Goal: Information Seeking & Learning: Learn about a topic

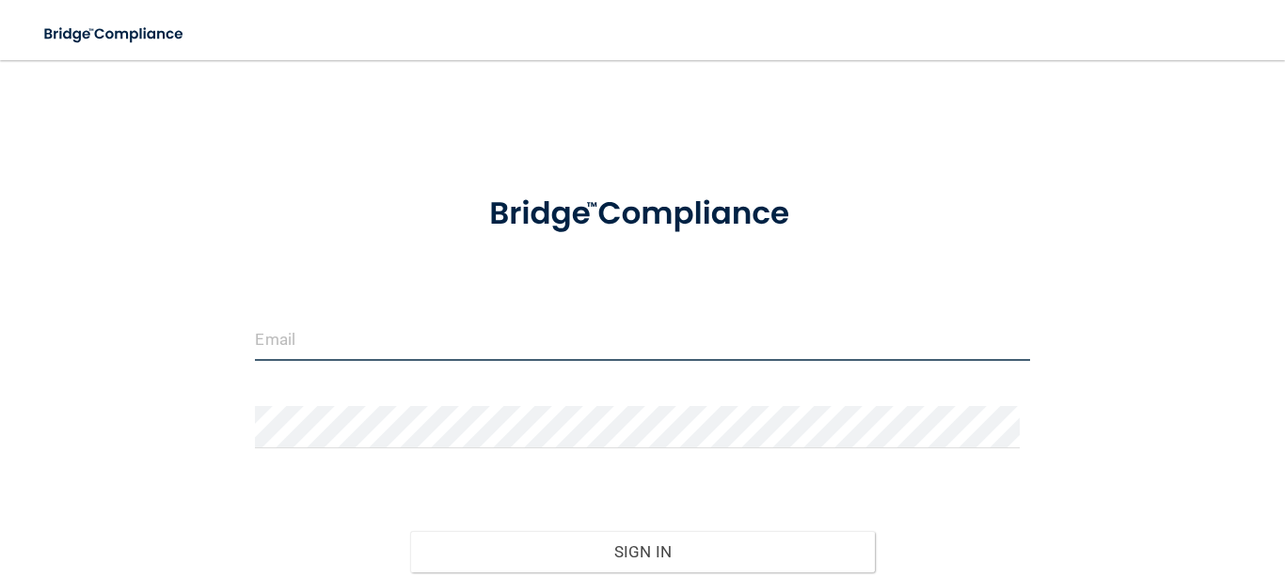
click at [355, 352] on input "email" at bounding box center [642, 340] width 774 height 42
type input "[EMAIL_ADDRESS][DOMAIN_NAME]"
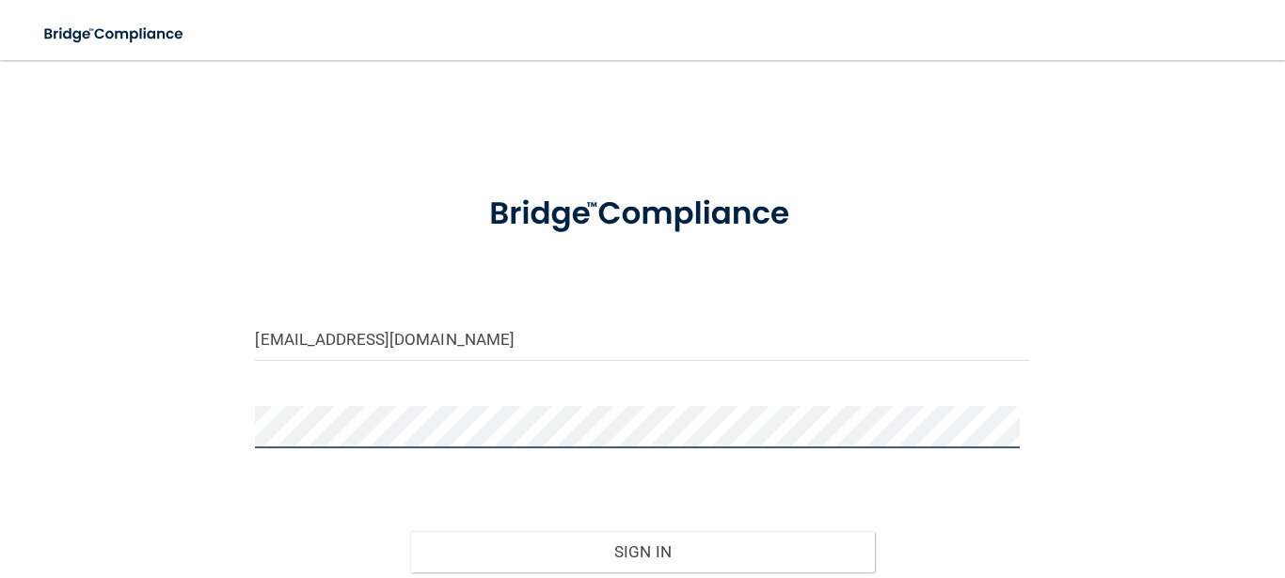
click at [410, 531] on button "Sign In" at bounding box center [642, 551] width 465 height 41
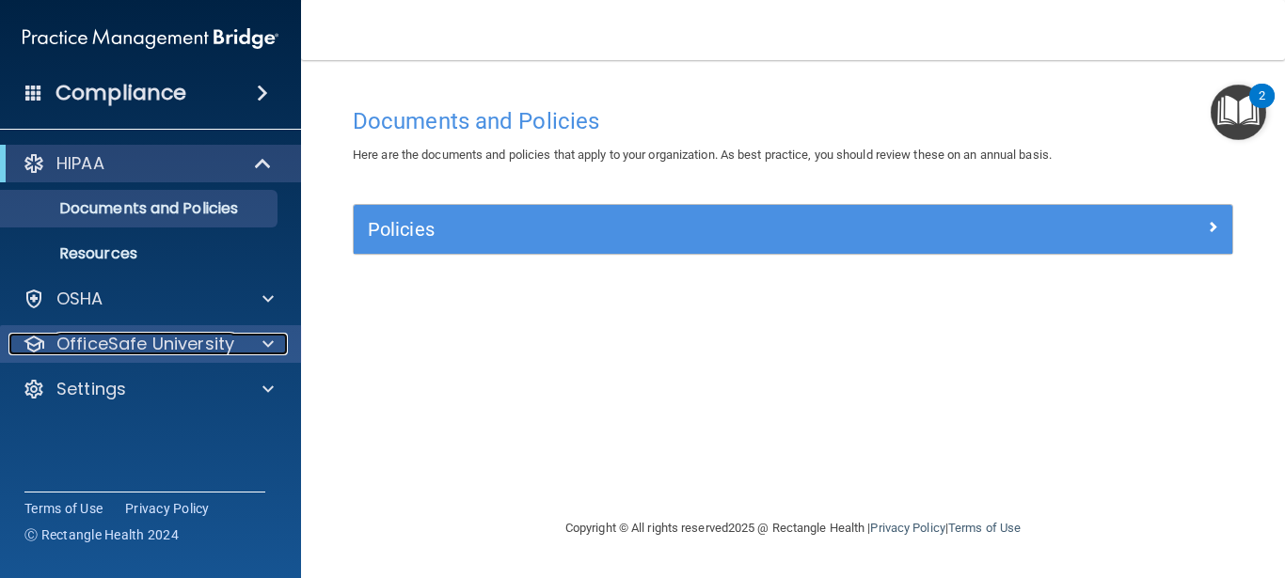
click at [222, 341] on p "OfficeSafe University" at bounding box center [145, 344] width 178 height 23
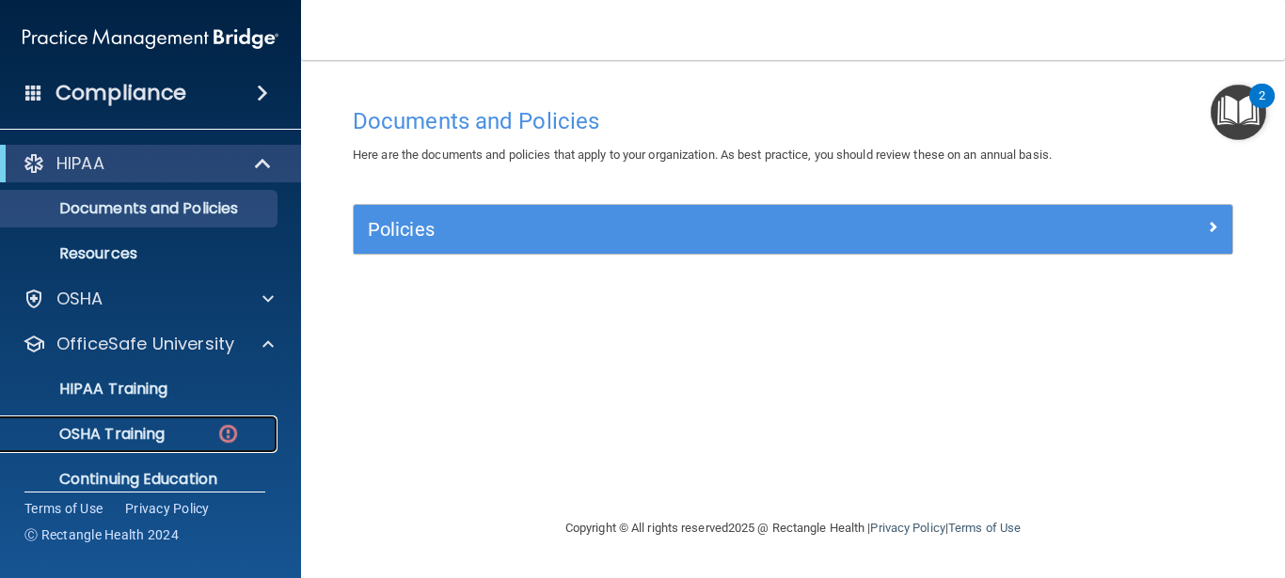
click at [163, 430] on p "OSHA Training" at bounding box center [88, 434] width 152 height 19
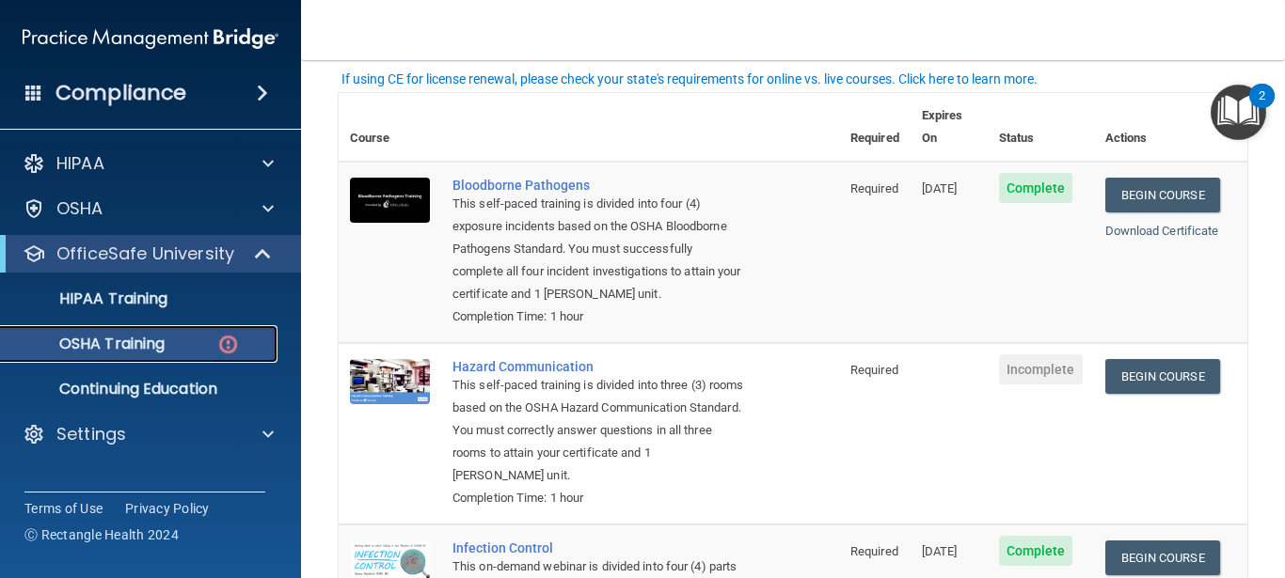
scroll to position [123, 0]
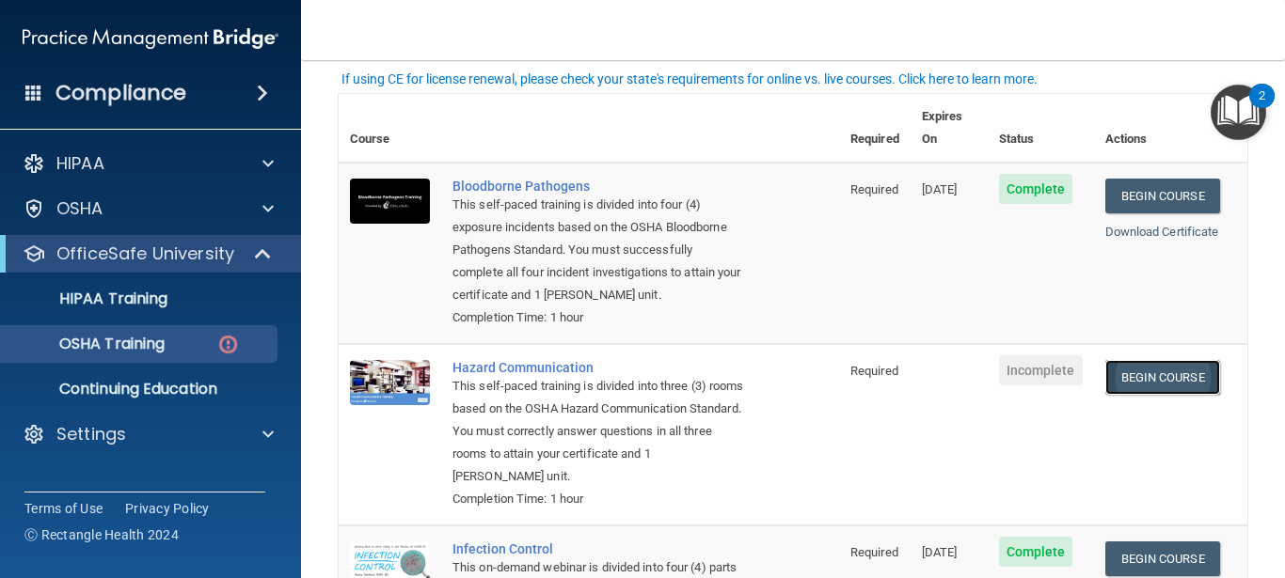
click at [1137, 375] on link "Begin Course" at bounding box center [1162, 377] width 115 height 35
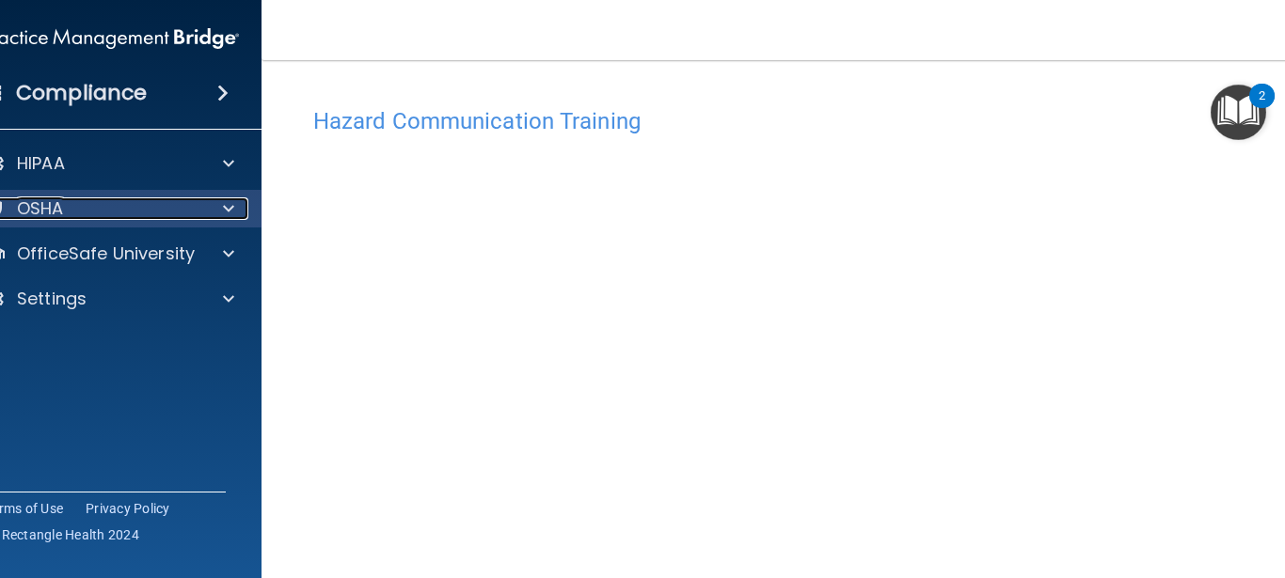
click at [226, 213] on span at bounding box center [228, 208] width 11 height 23
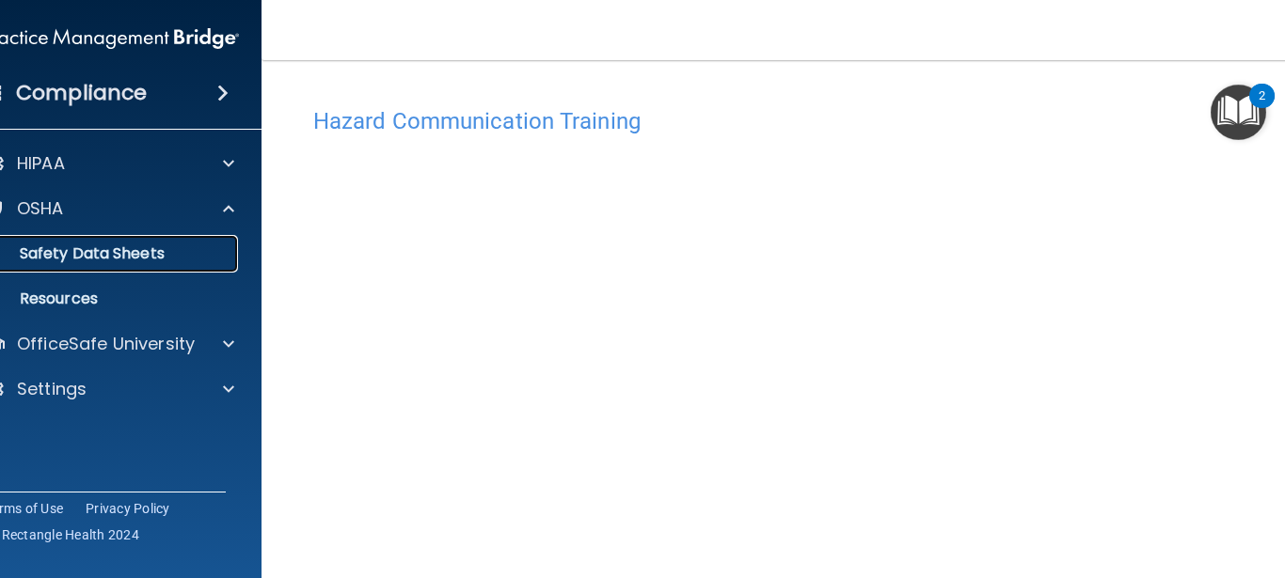
click at [148, 254] on p "Safety Data Sheets" at bounding box center [101, 254] width 257 height 19
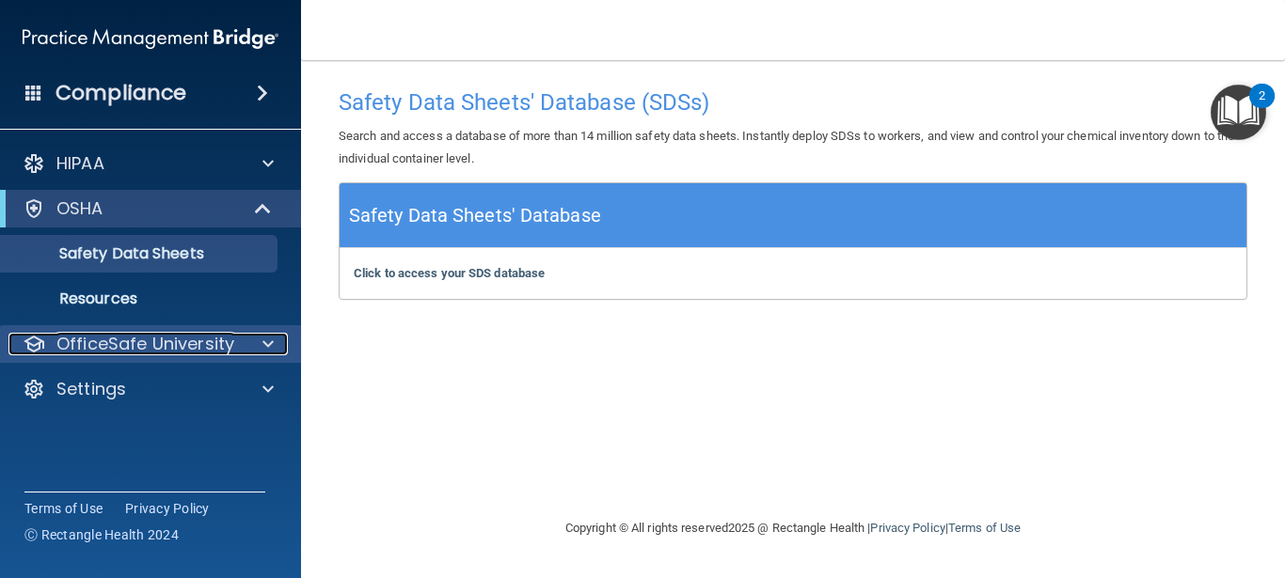
click at [179, 335] on p "OfficeSafe University" at bounding box center [145, 344] width 178 height 23
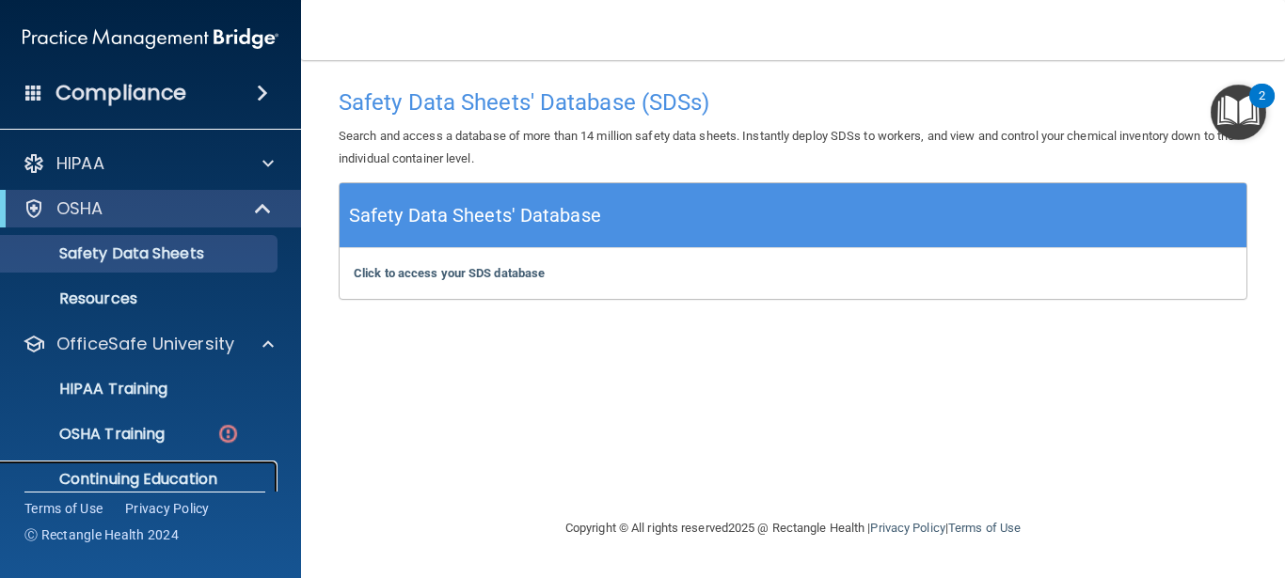
click at [143, 472] on p "Continuing Education" at bounding box center [140, 479] width 257 height 19
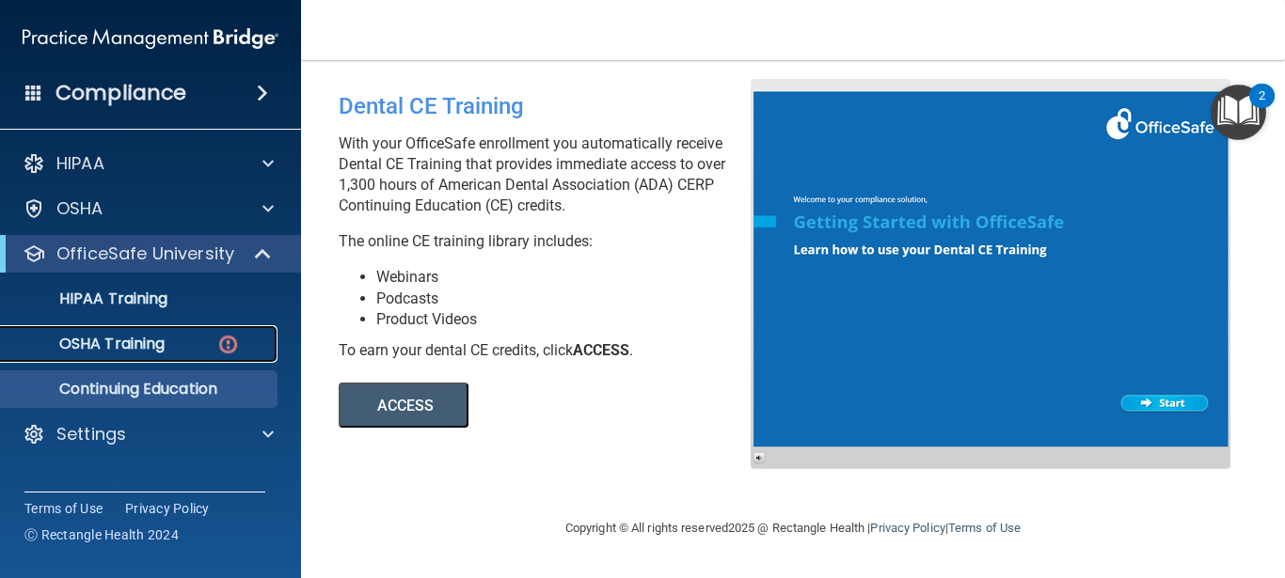
click at [117, 353] on p "OSHA Training" at bounding box center [88, 344] width 152 height 19
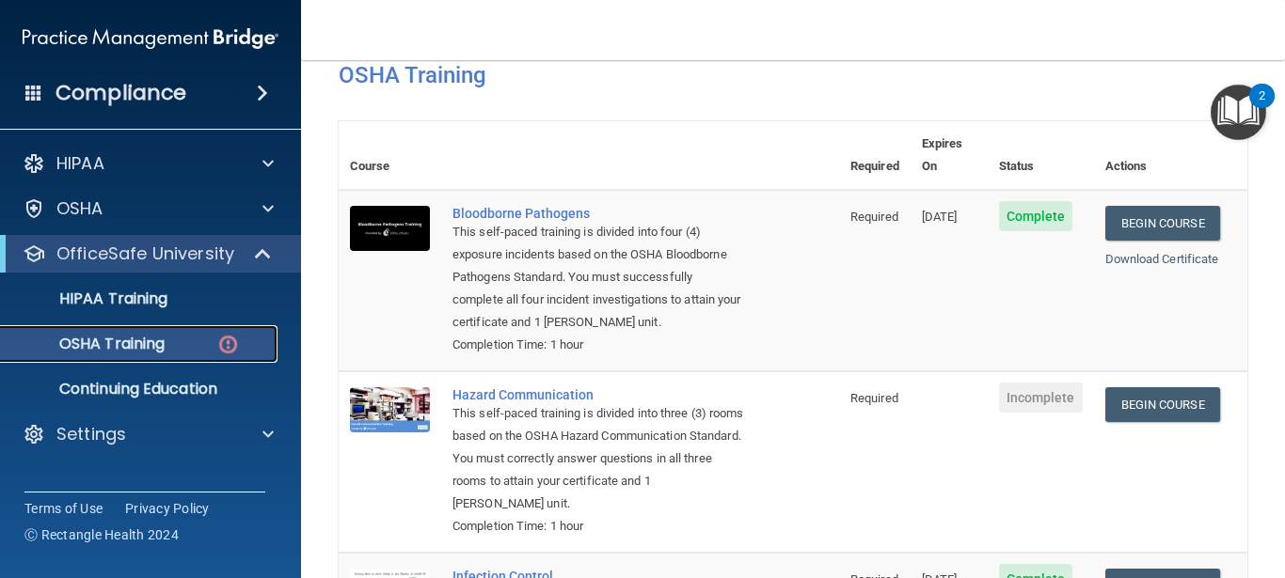
scroll to position [59, 0]
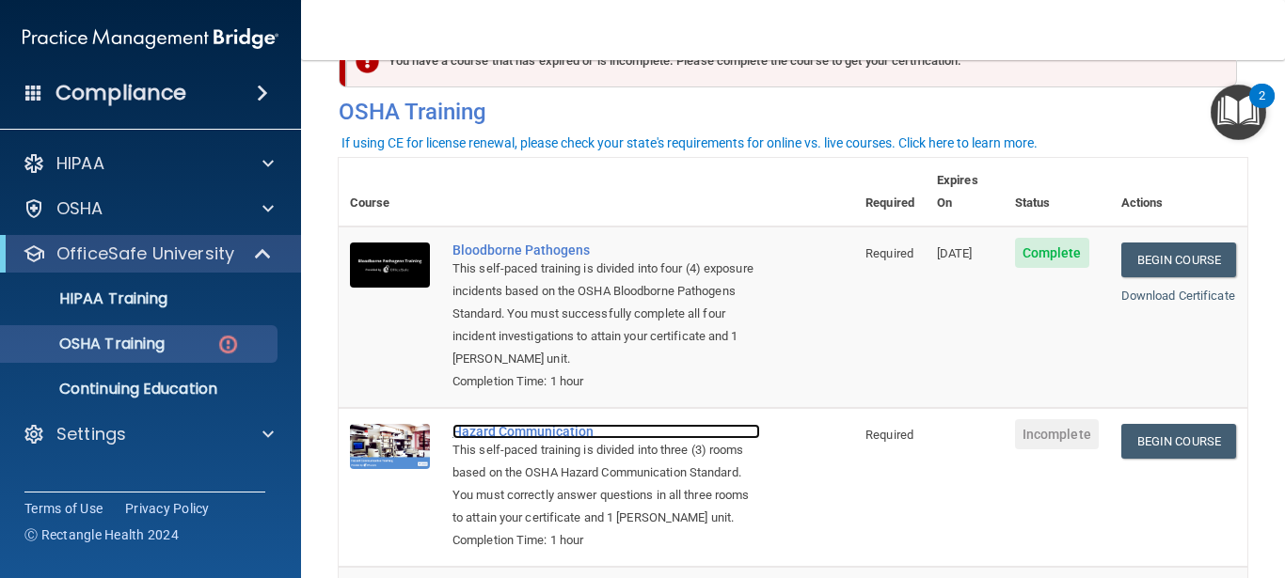
click at [535, 432] on div "Hazard Communication" at bounding box center [606, 431] width 308 height 15
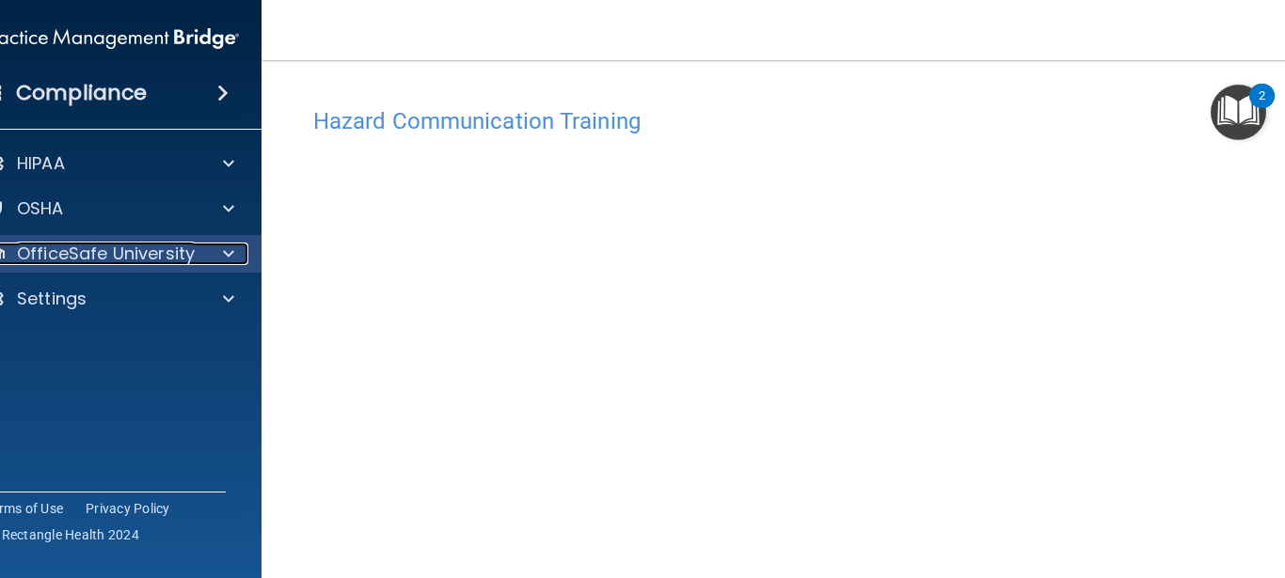
click at [134, 243] on p "OfficeSafe University" at bounding box center [106, 254] width 178 height 23
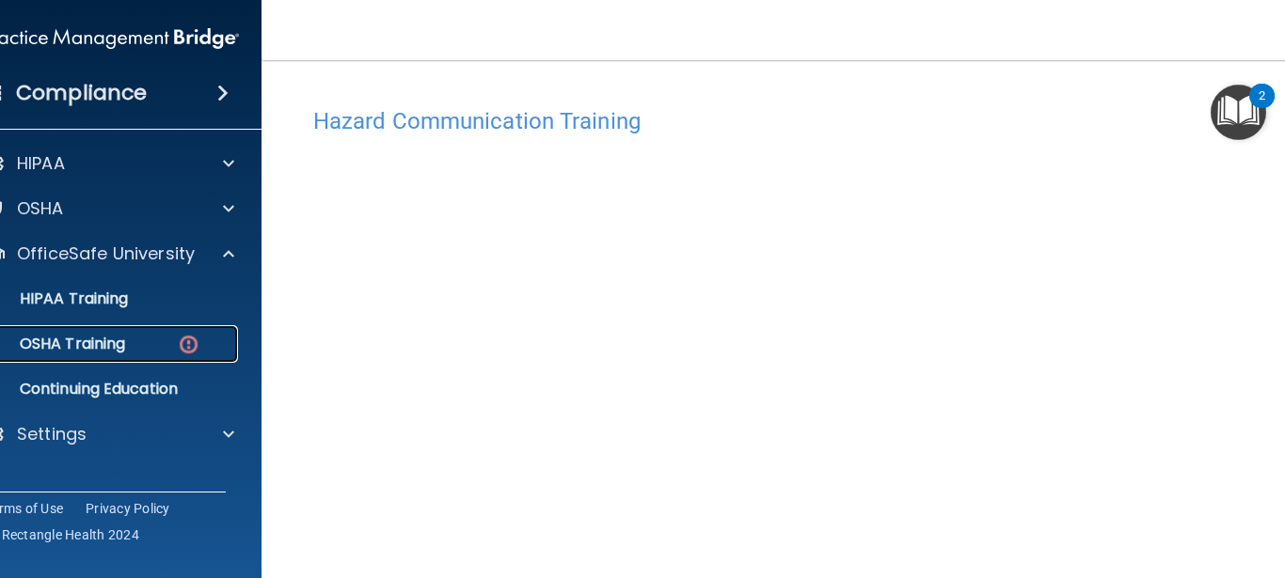
click at [133, 329] on link "OSHA Training" at bounding box center [90, 344] width 296 height 38
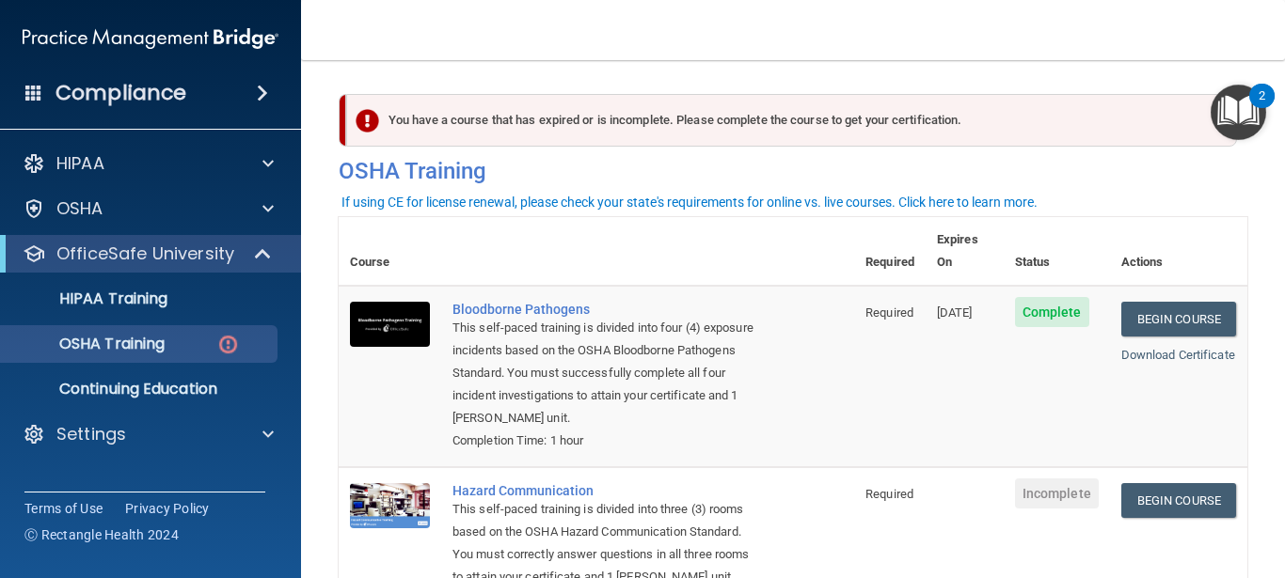
click at [1136, 379] on td "Begin Course Download Certificate" at bounding box center [1178, 377] width 137 height 182
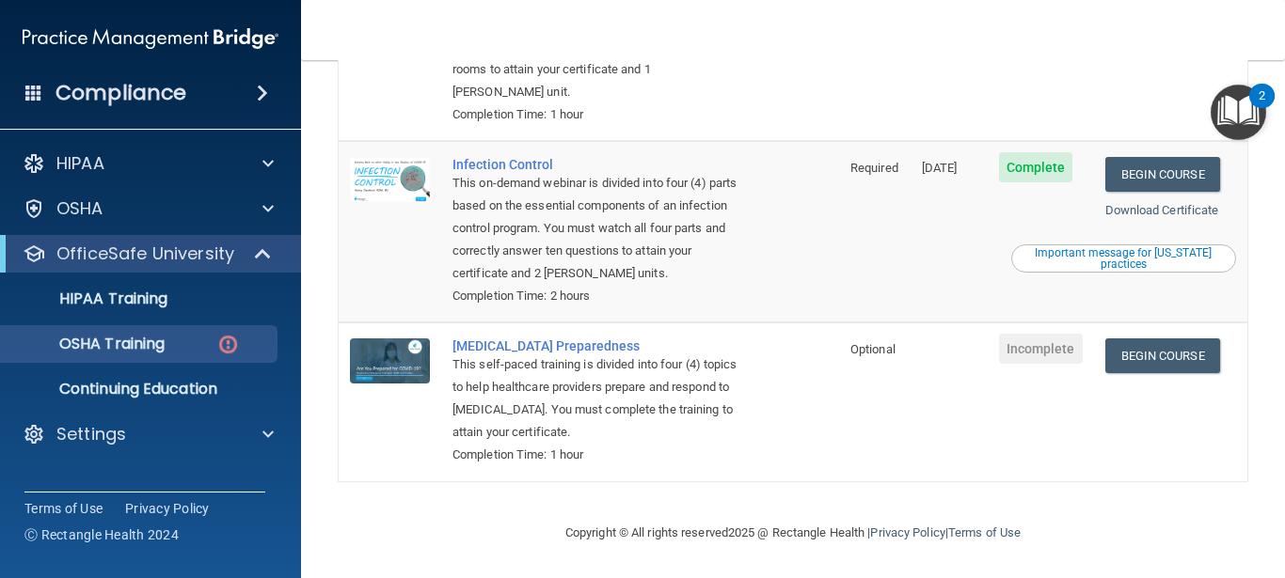
scroll to position [513, 0]
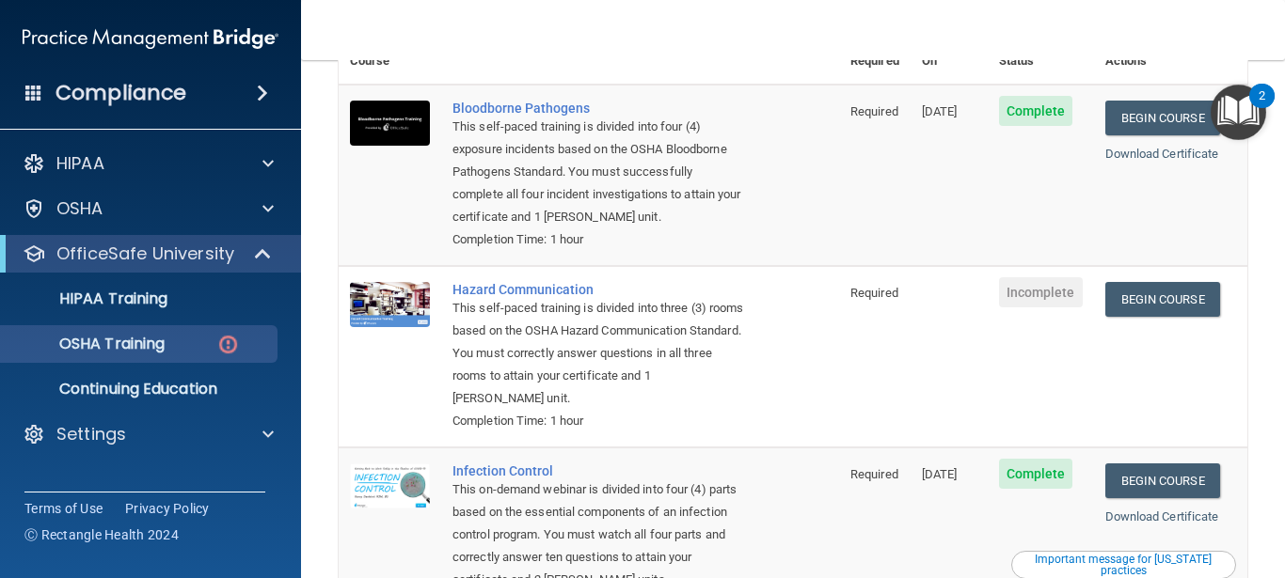
scroll to position [174, 0]
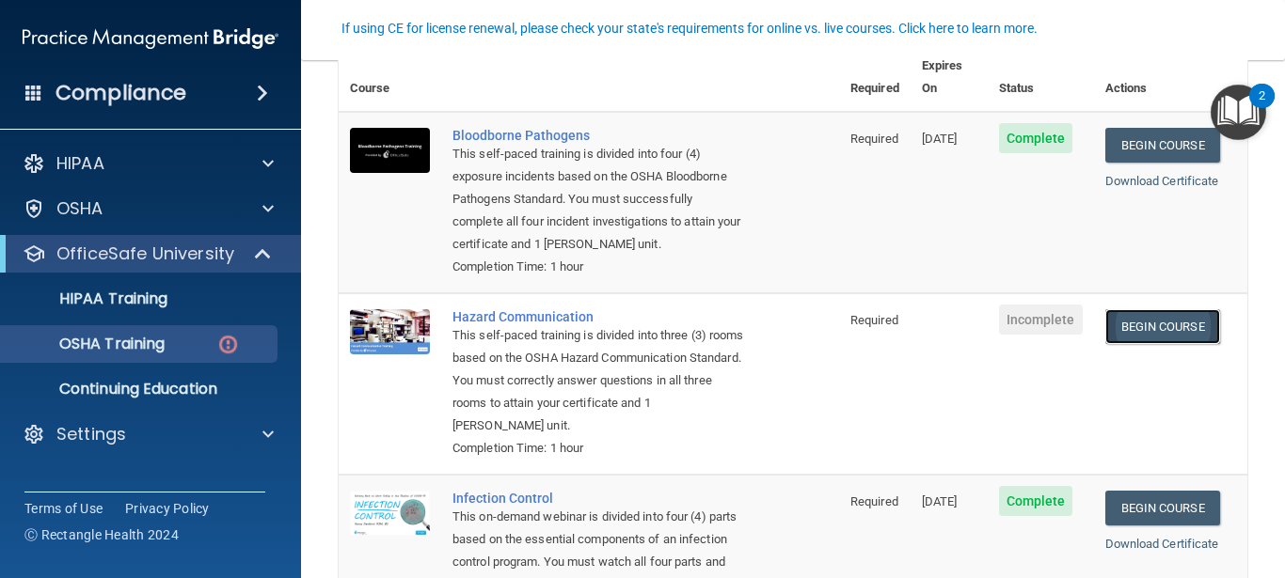
click at [1131, 324] on link "Begin Course" at bounding box center [1162, 326] width 115 height 35
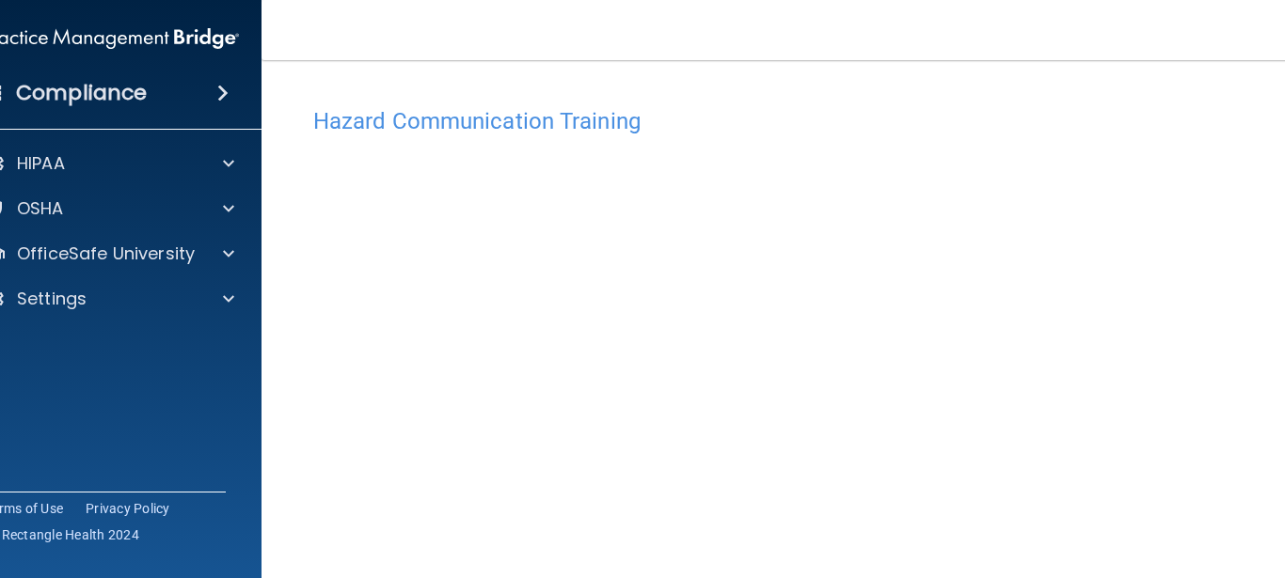
click at [463, 123] on h4 "Hazard Communication Training" at bounding box center [792, 121] width 959 height 24
click at [463, 124] on h4 "Hazard Communication Training" at bounding box center [792, 121] width 959 height 24
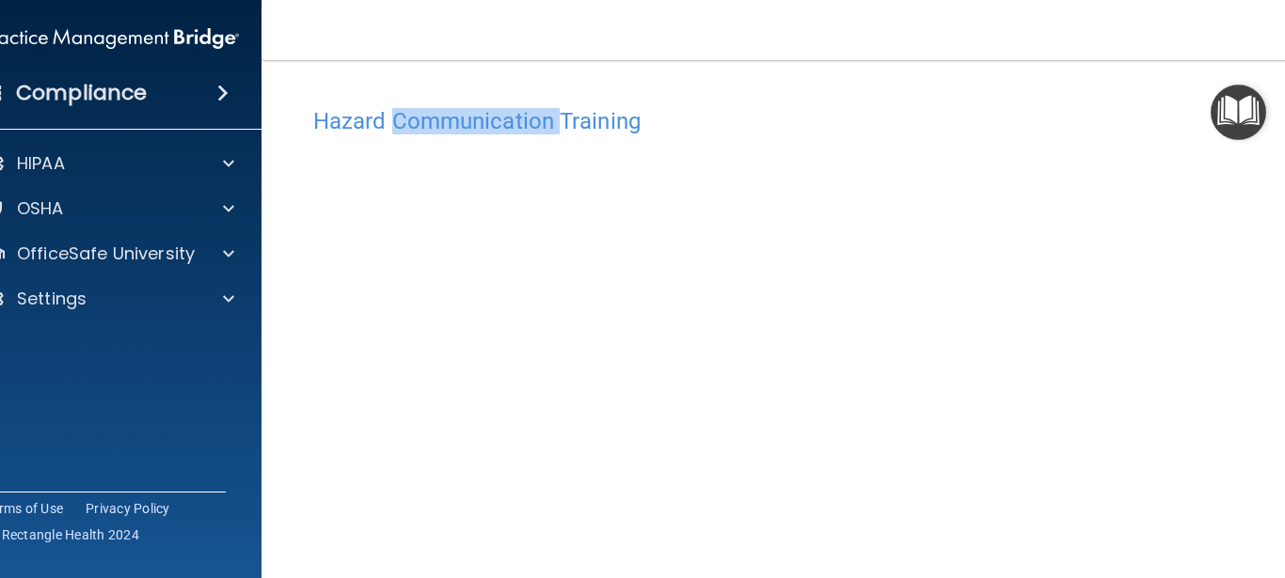
click at [463, 124] on h4 "Hazard Communication Training" at bounding box center [792, 121] width 959 height 24
click at [464, 124] on h4 "Hazard Communication Training" at bounding box center [792, 121] width 959 height 24
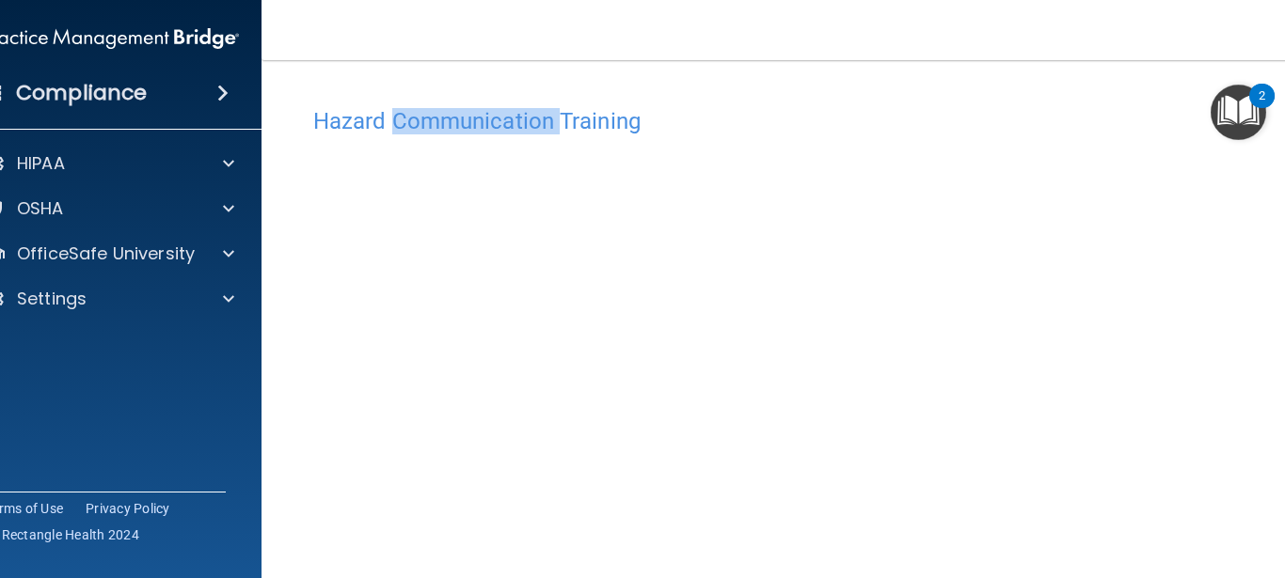
click at [464, 124] on h4 "Hazard Communication Training" at bounding box center [792, 121] width 959 height 24
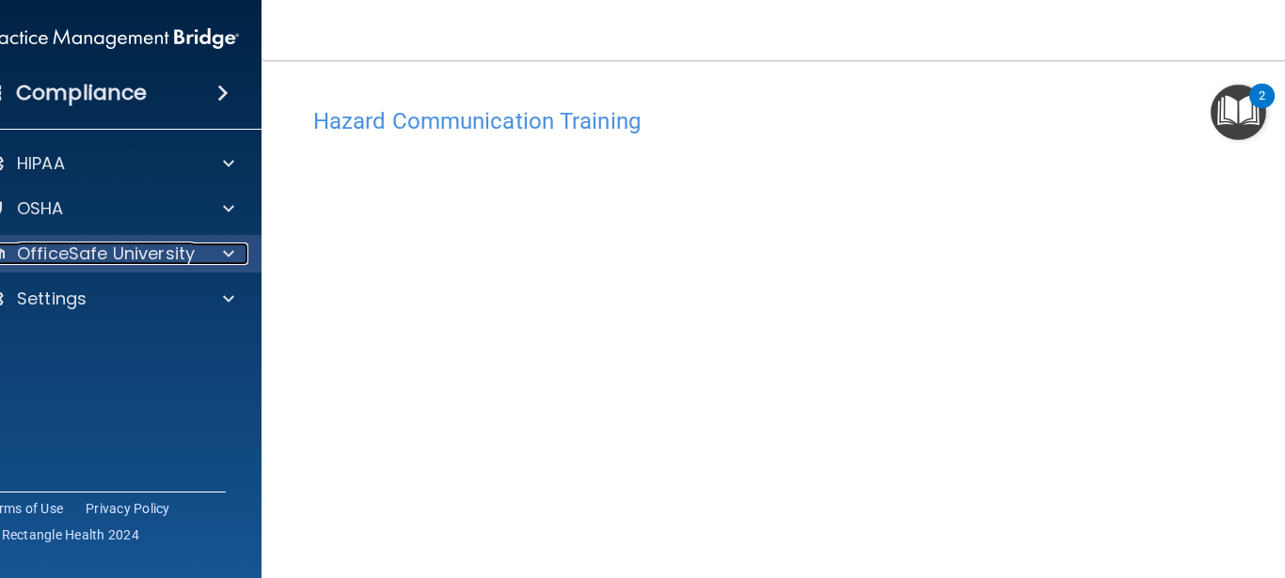
click at [134, 261] on p "OfficeSafe University" at bounding box center [106, 254] width 178 height 23
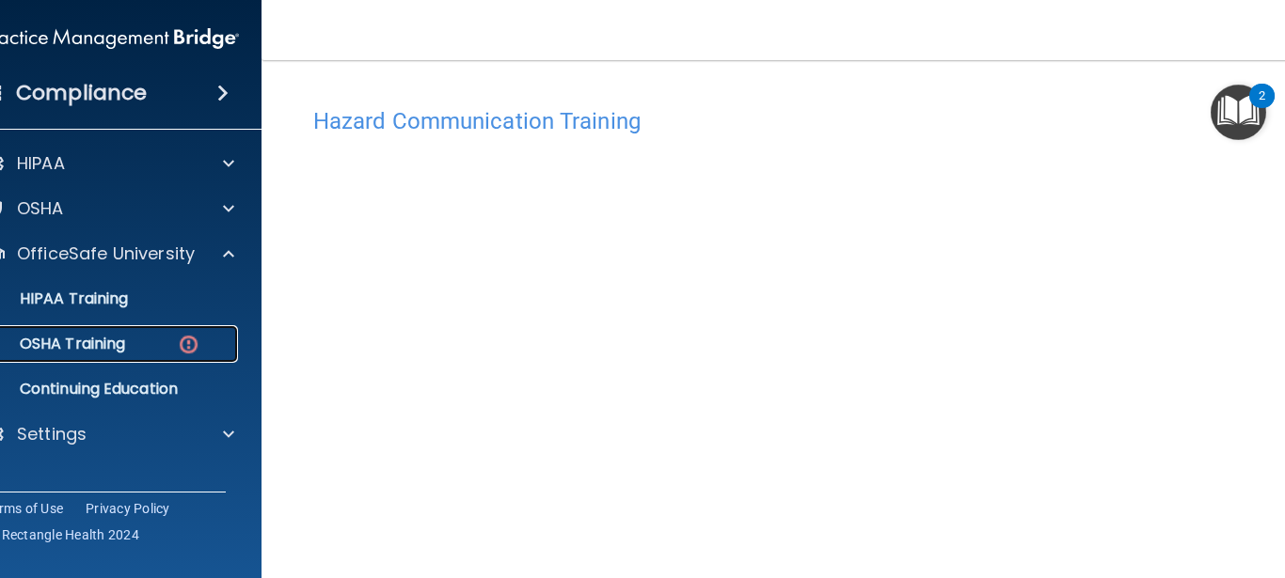
click at [134, 346] on div "OSHA Training" at bounding box center [101, 344] width 257 height 19
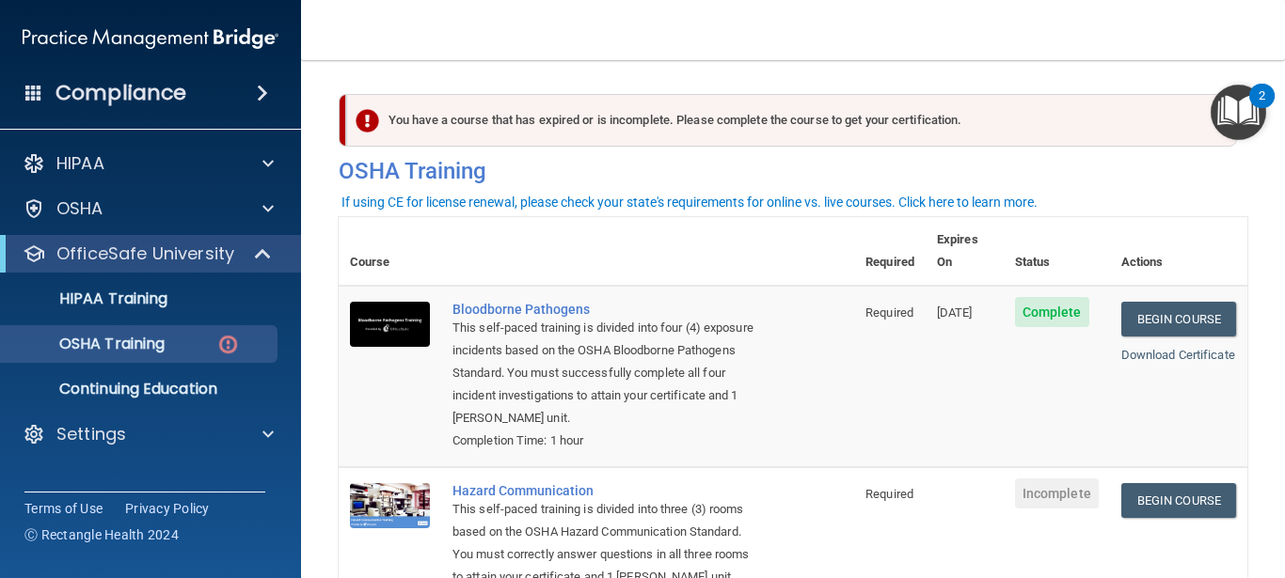
click at [500, 238] on th at bounding box center [647, 251] width 413 height 69
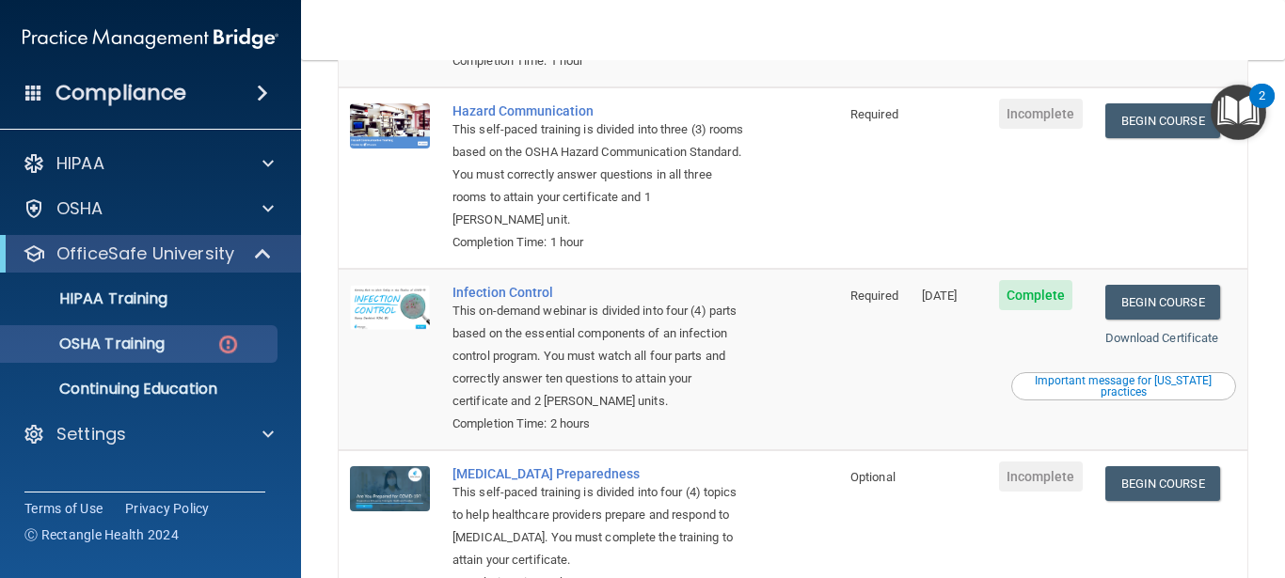
scroll to position [381, 0]
click at [1127, 340] on link "Download Certificate" at bounding box center [1162, 337] width 114 height 14
click at [1018, 164] on td "Incomplete" at bounding box center [1040, 178] width 106 height 182
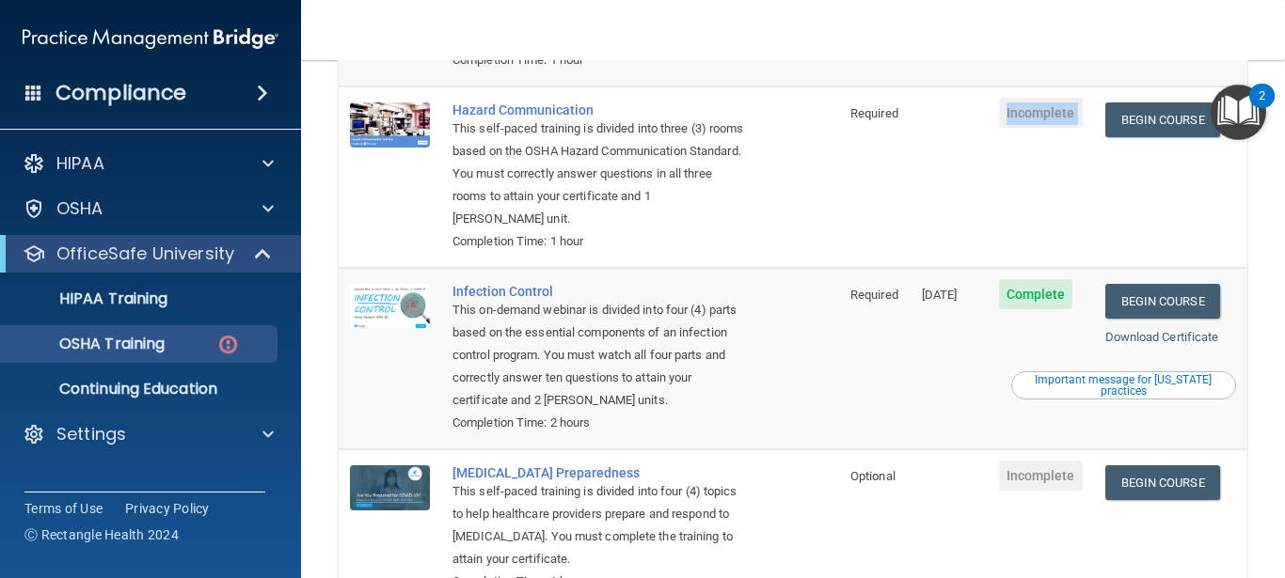
click at [1018, 164] on td "Incomplete" at bounding box center [1040, 178] width 106 height 182
click at [1119, 118] on link "Begin Course" at bounding box center [1162, 120] width 115 height 35
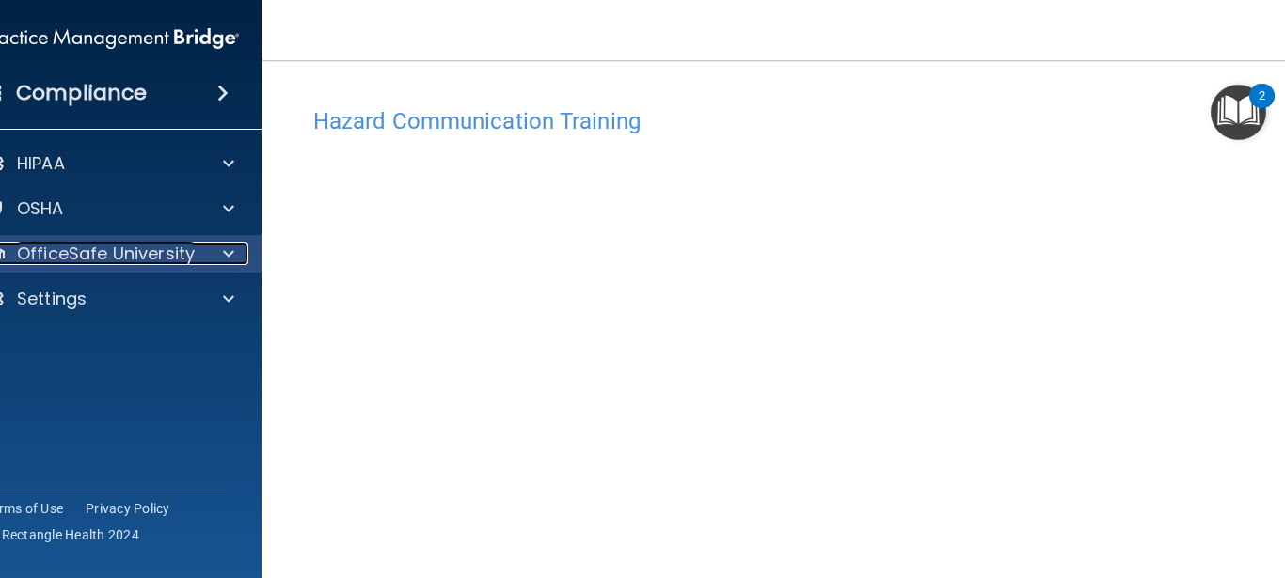
click at [185, 258] on p "OfficeSafe University" at bounding box center [106, 254] width 178 height 23
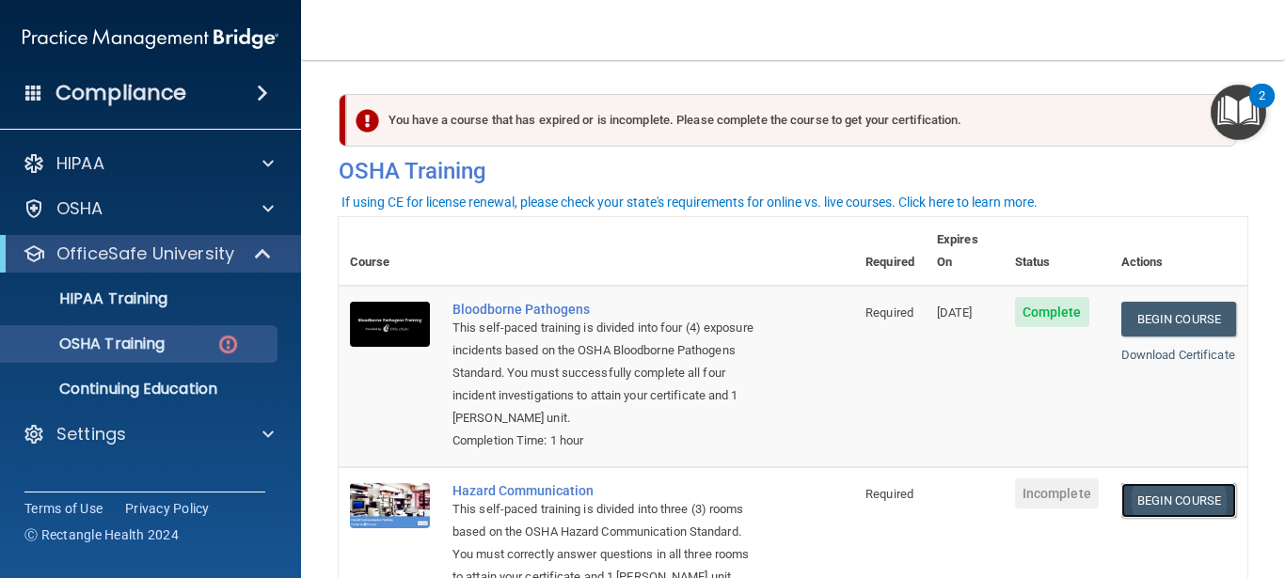
click at [1141, 503] on link "Begin Course" at bounding box center [1178, 500] width 115 height 35
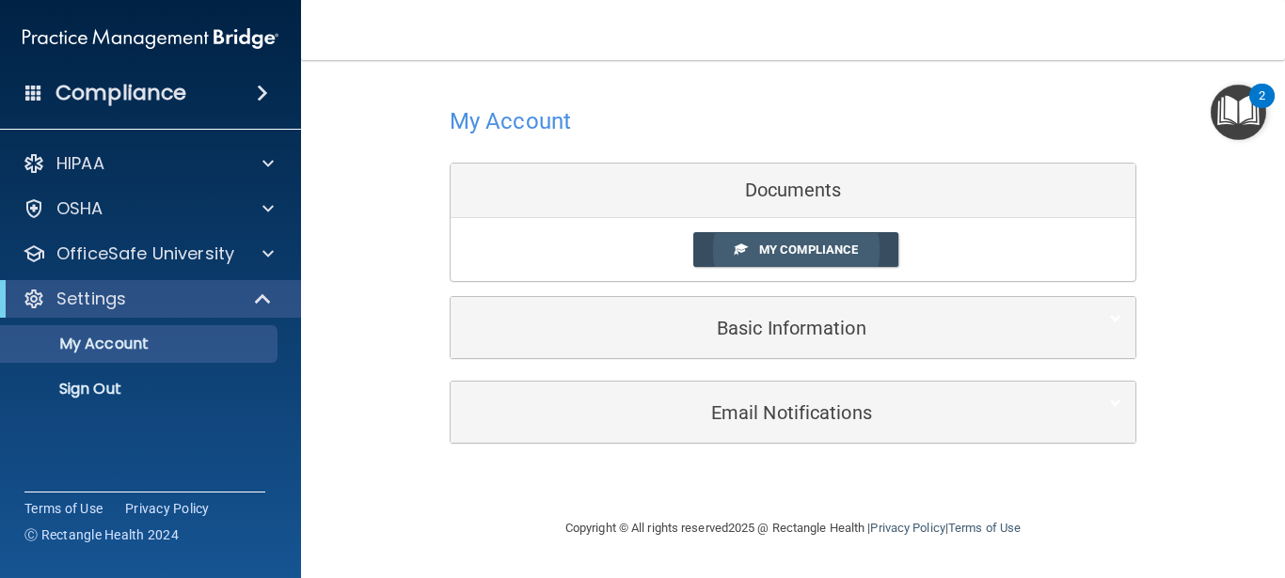
click at [755, 253] on link "My Compliance" at bounding box center [796, 249] width 206 height 35
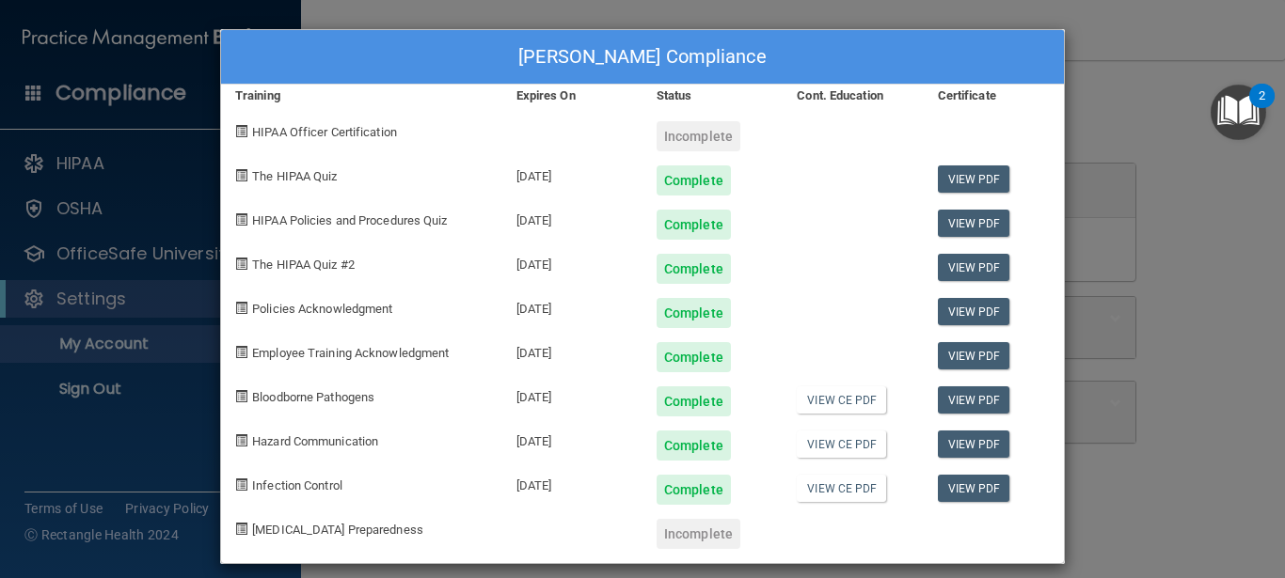
scroll to position [15, 0]
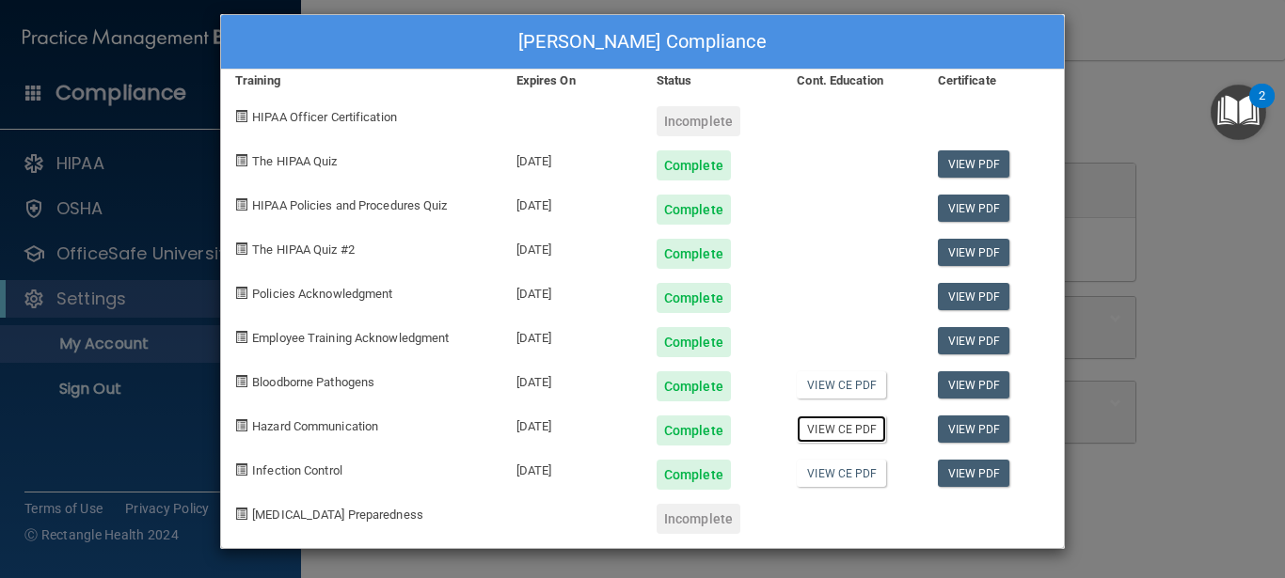
click at [838, 434] on link "View CE PDF" at bounding box center [841, 429] width 89 height 27
click at [971, 431] on link "View PDF" at bounding box center [974, 429] width 72 height 27
click at [1137, 269] on div "[PERSON_NAME] Compliance Training Expires On Status Cont. Education Certificate…" at bounding box center [642, 289] width 1285 height 578
